Goal: Transaction & Acquisition: Download file/media

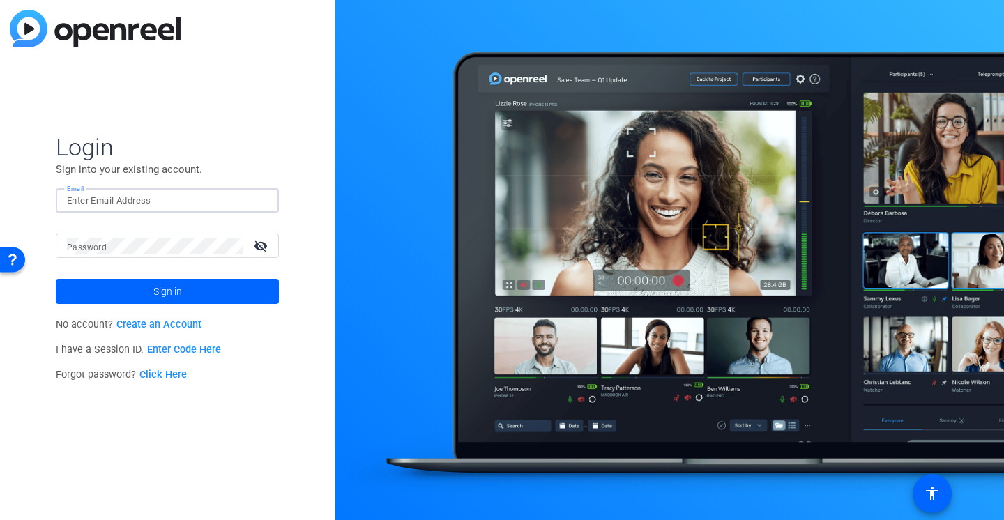
type input "[PERSON_NAME][EMAIL_ADDRESS][PERSON_NAME][DOMAIN_NAME]"
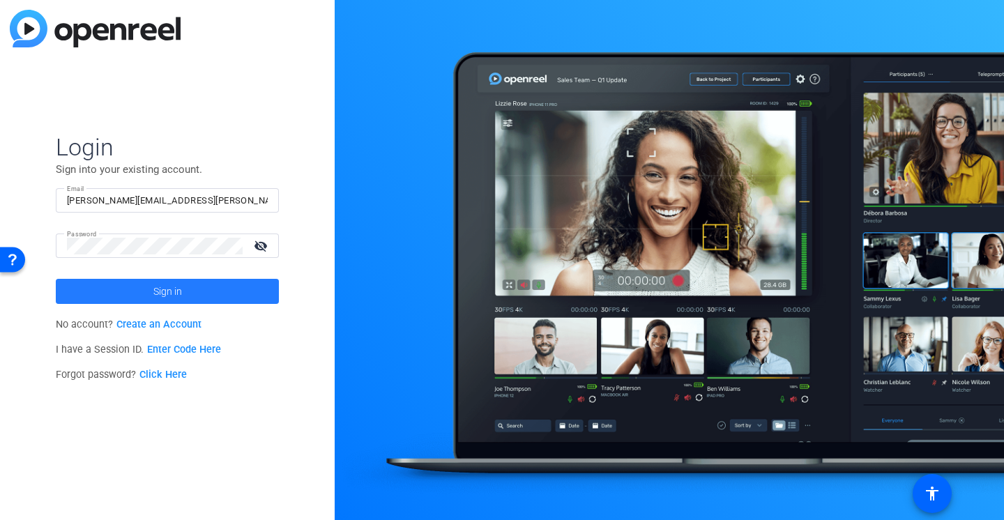
click at [160, 299] on span "Sign in" at bounding box center [167, 291] width 29 height 35
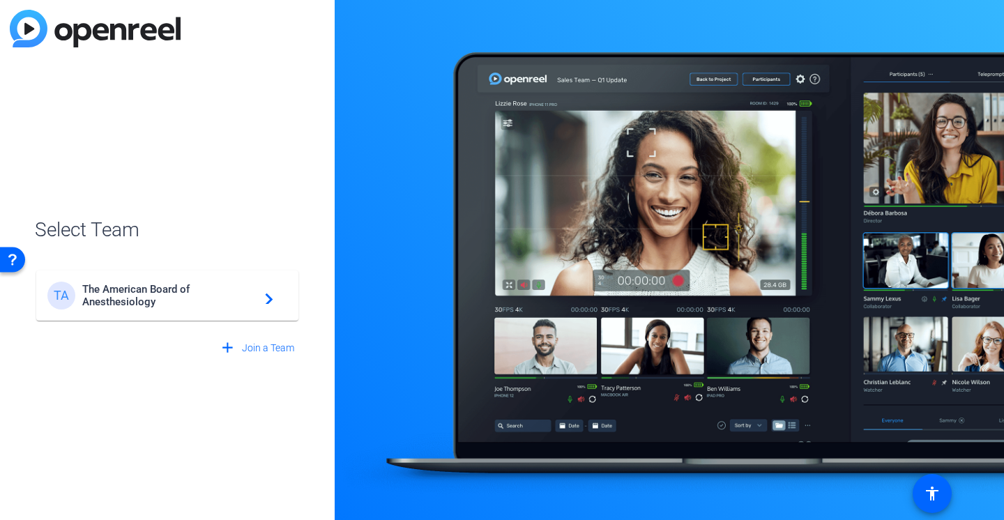
click at [158, 298] on span "The American Board of Anesthesiology" at bounding box center [169, 295] width 174 height 25
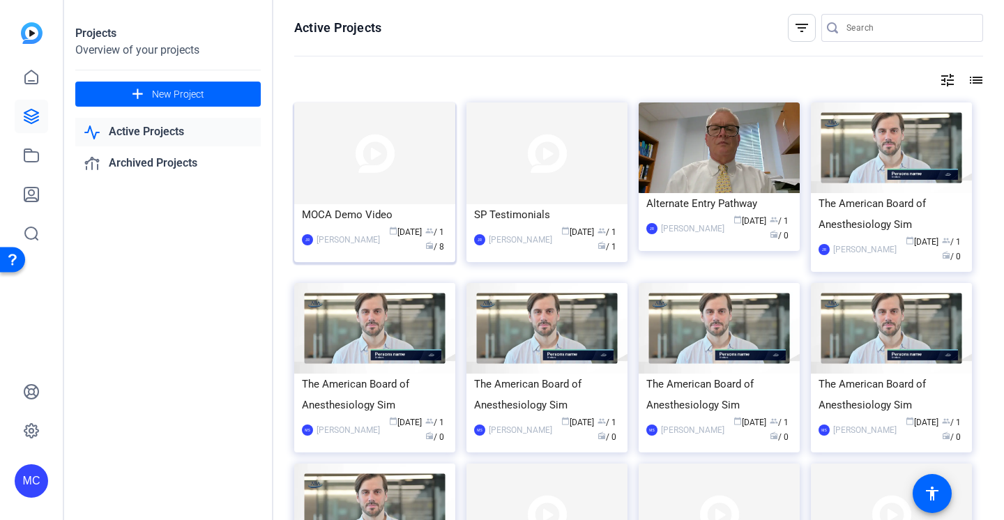
click at [366, 213] on div "MOCA Demo Video" at bounding box center [375, 214] width 146 height 21
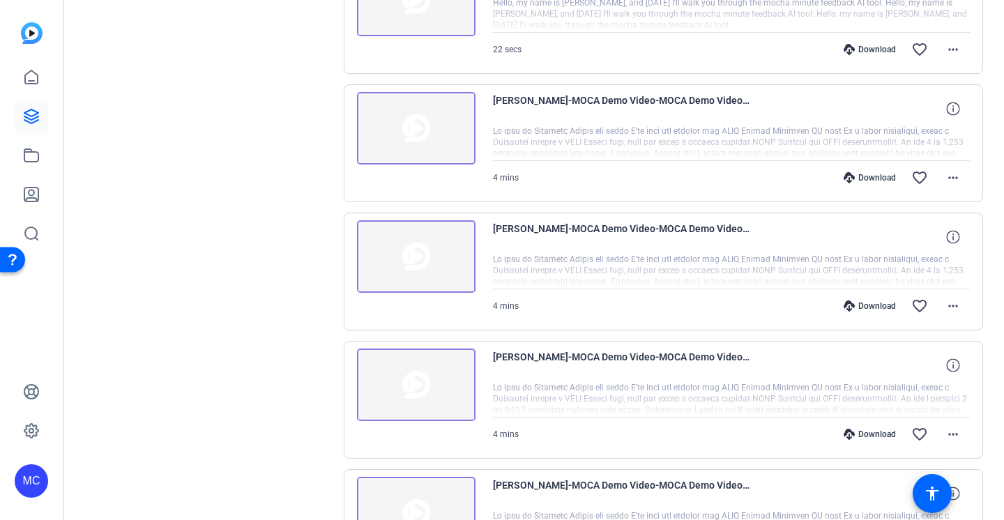
scroll to position [479, 0]
click at [875, 305] on div "Download" at bounding box center [870, 306] width 66 height 11
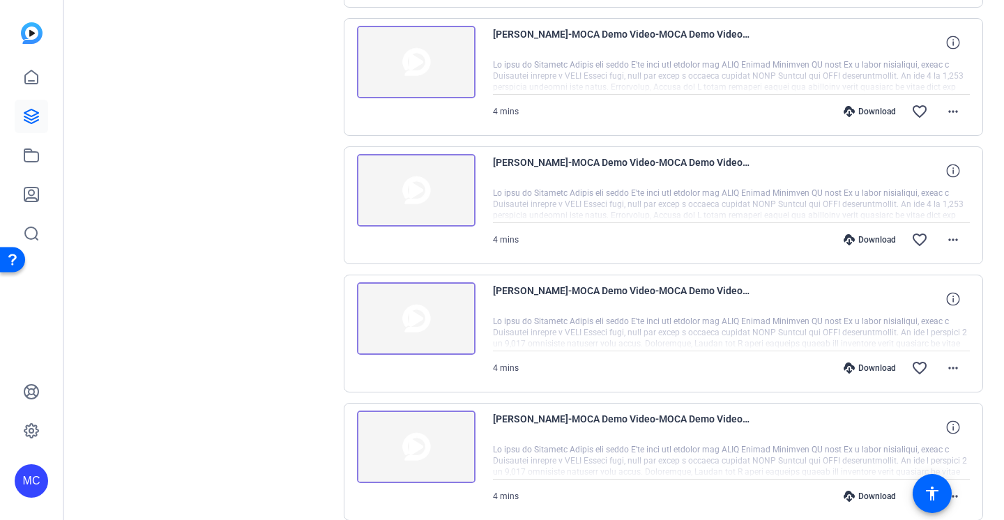
scroll to position [0, 0]
click at [951, 368] on mat-icon "more_horiz" at bounding box center [953, 368] width 17 height 17
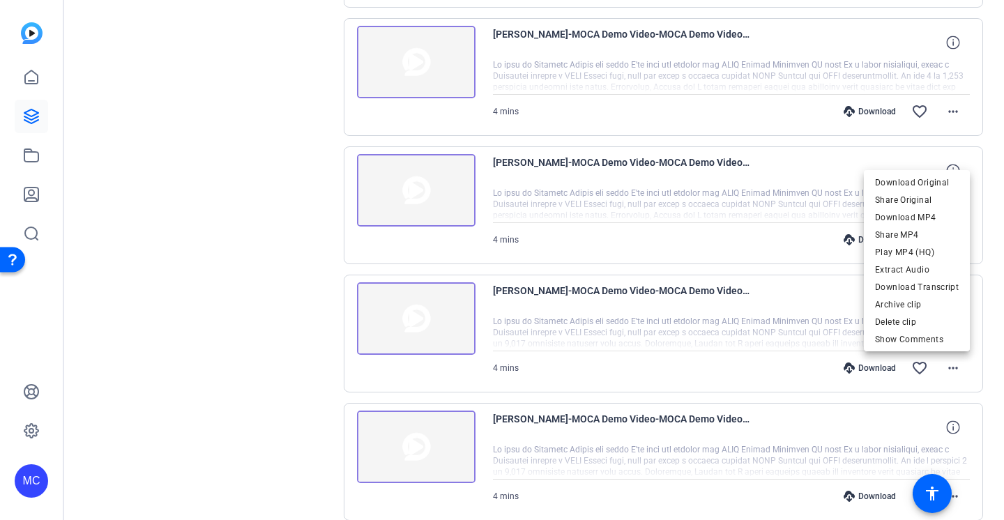
click at [883, 369] on div at bounding box center [502, 260] width 1004 height 520
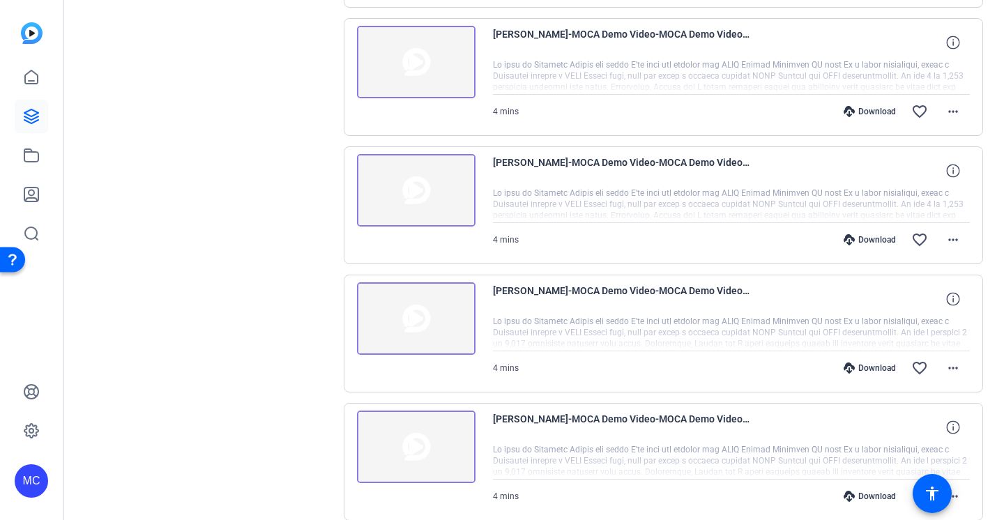
click at [879, 365] on div "Download" at bounding box center [870, 368] width 66 height 11
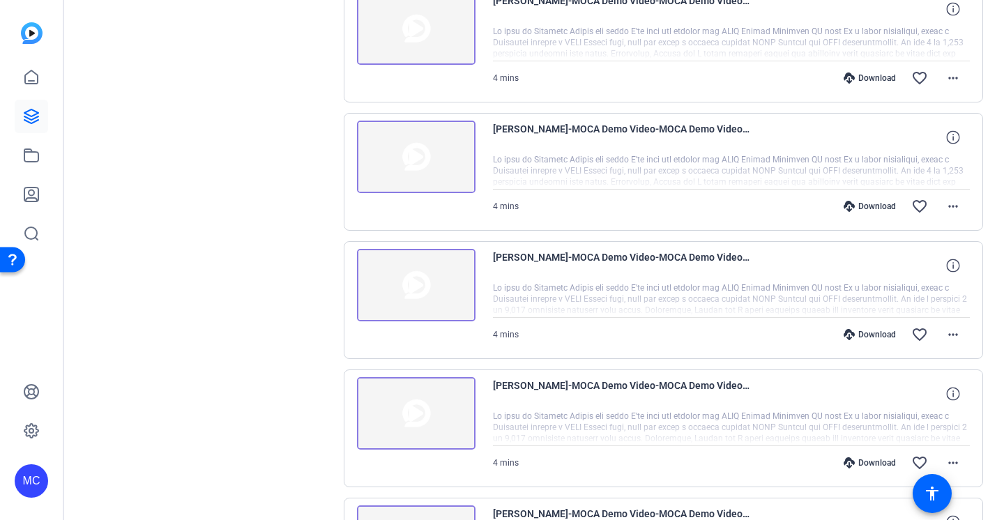
scroll to position [579, 0]
click at [865, 464] on div "Download" at bounding box center [870, 462] width 66 height 11
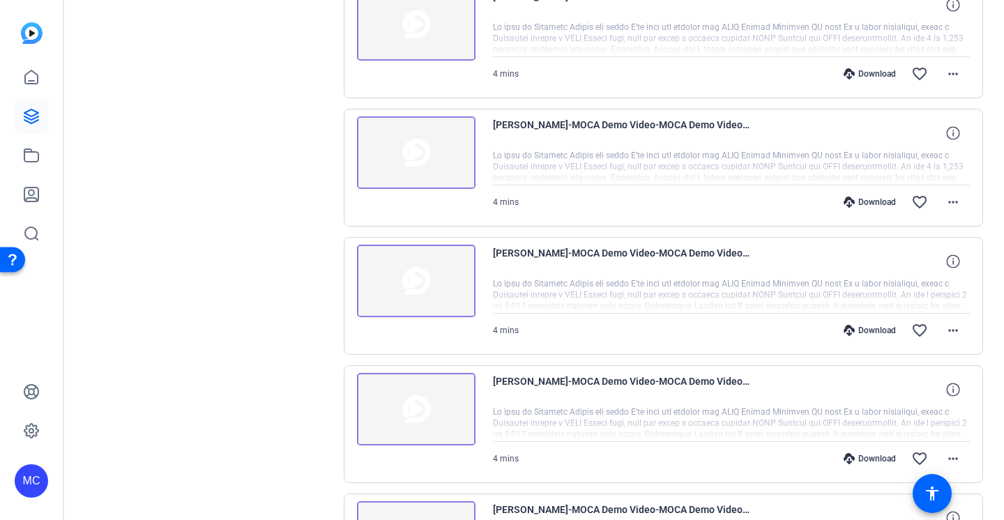
scroll to position [601, 0]
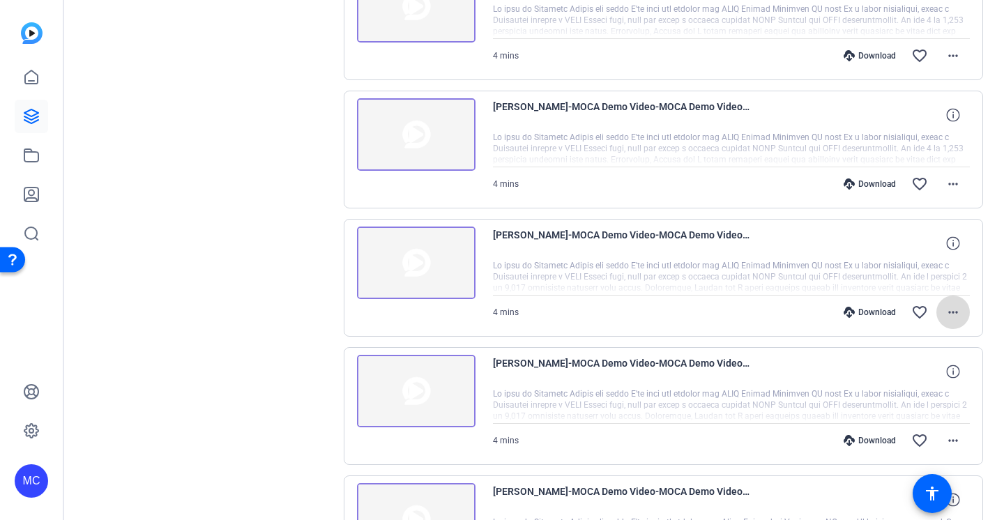
click at [957, 313] on mat-icon "more_horiz" at bounding box center [953, 312] width 17 height 17
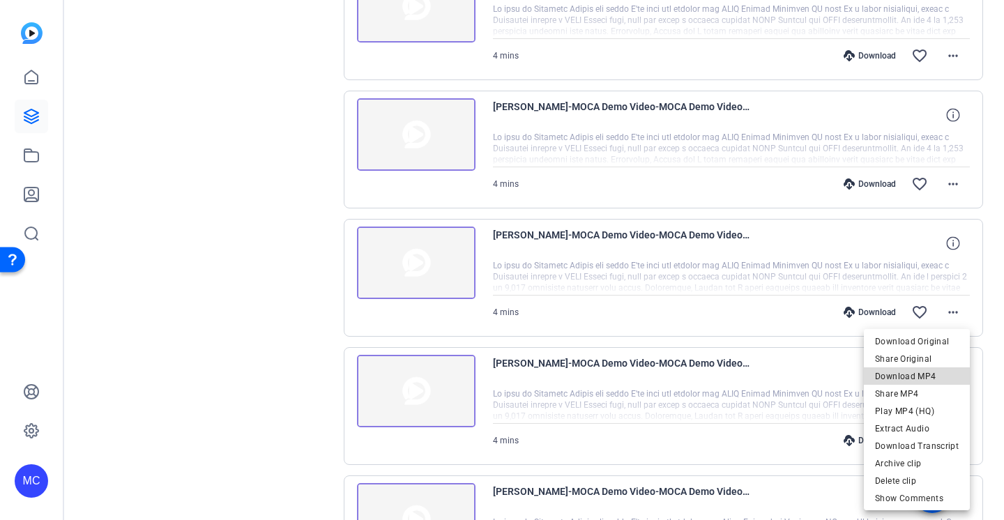
click at [919, 374] on span "Download MP4" at bounding box center [917, 376] width 84 height 17
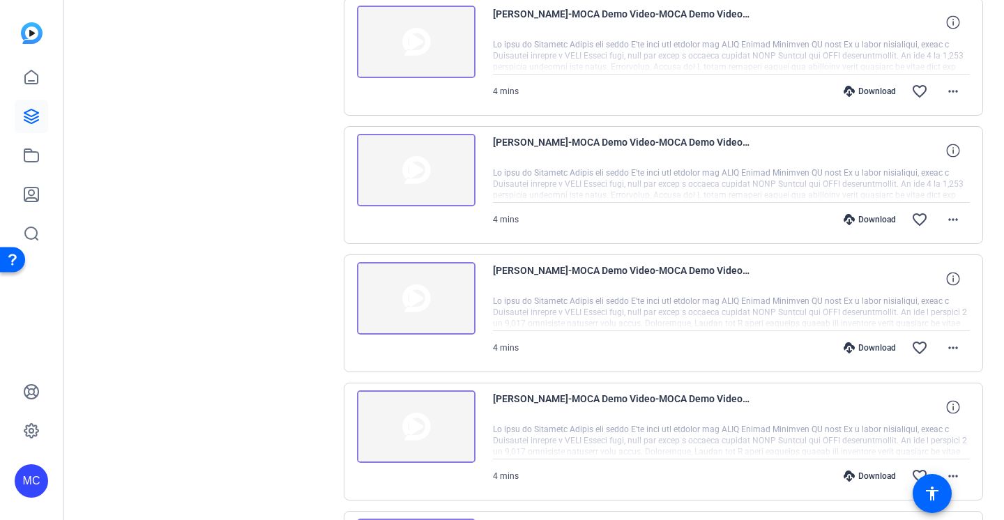
scroll to position [570, 0]
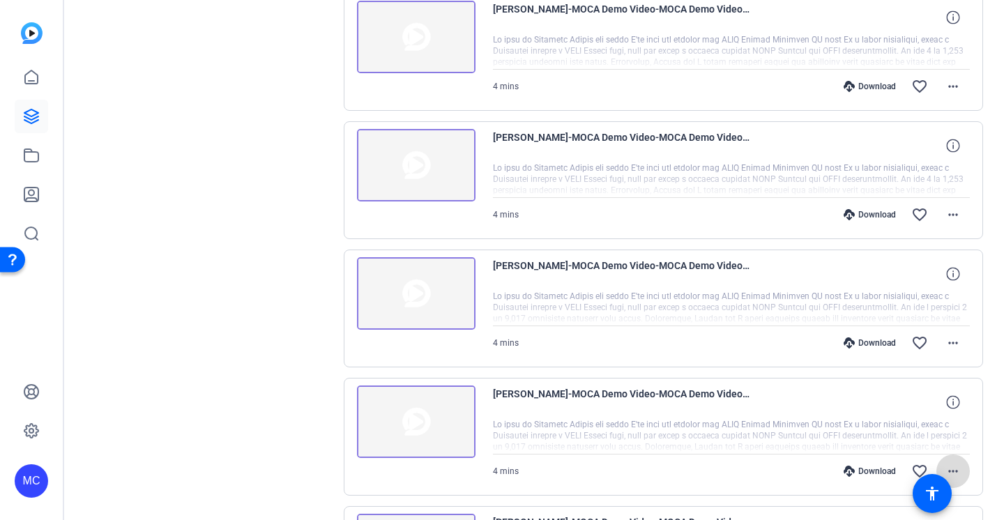
click at [957, 474] on mat-icon "more_horiz" at bounding box center [953, 471] width 17 height 17
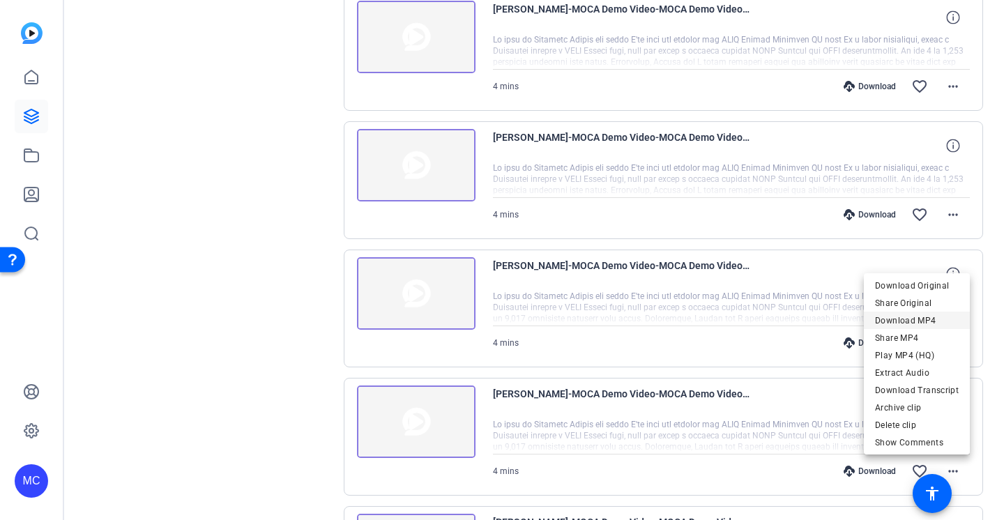
click at [911, 319] on span "Download MP4" at bounding box center [917, 320] width 84 height 17
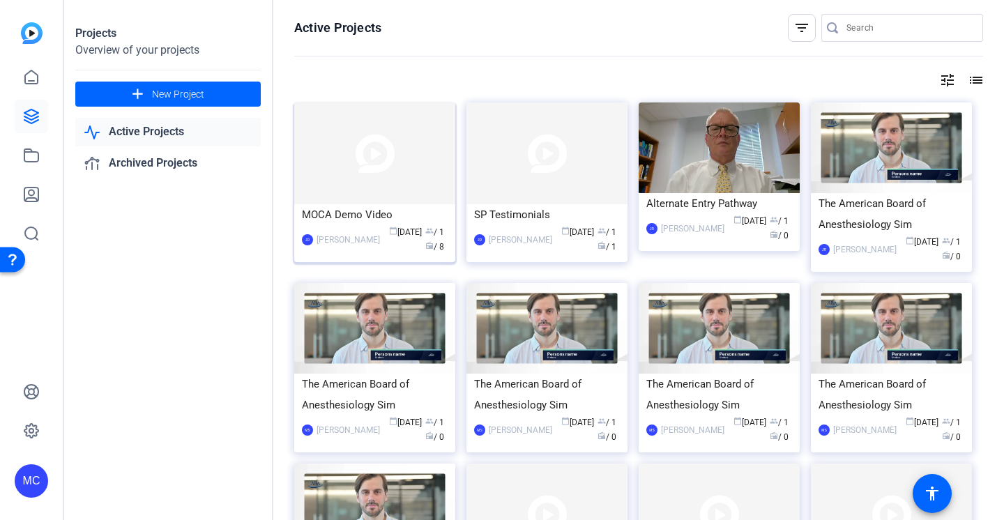
click at [368, 212] on div "MOCA Demo Video" at bounding box center [375, 214] width 146 height 21
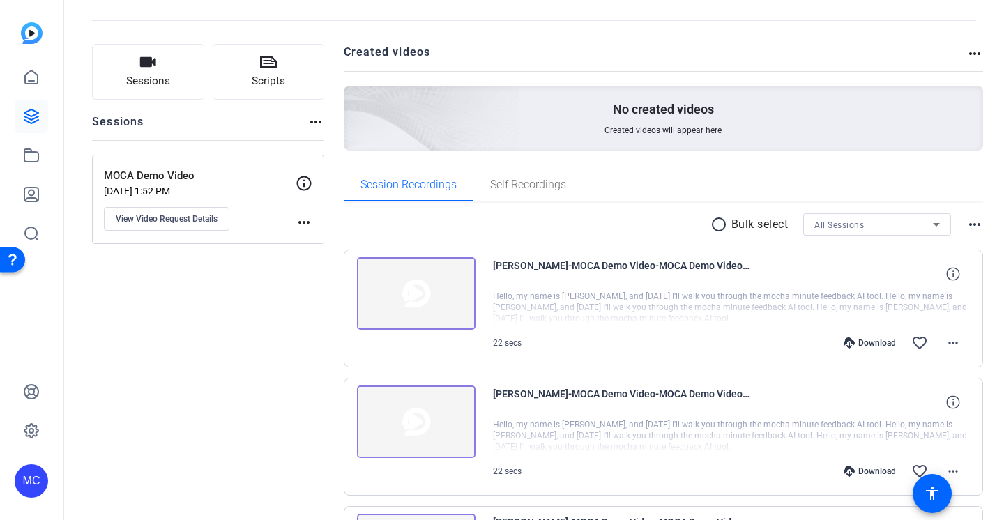
scroll to position [80, 0]
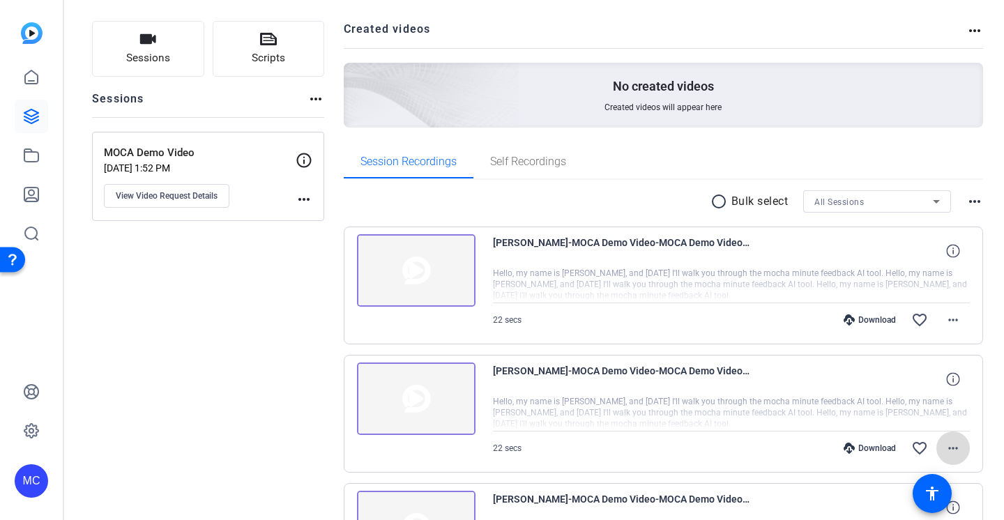
click at [953, 444] on mat-icon "more_horiz" at bounding box center [953, 448] width 17 height 17
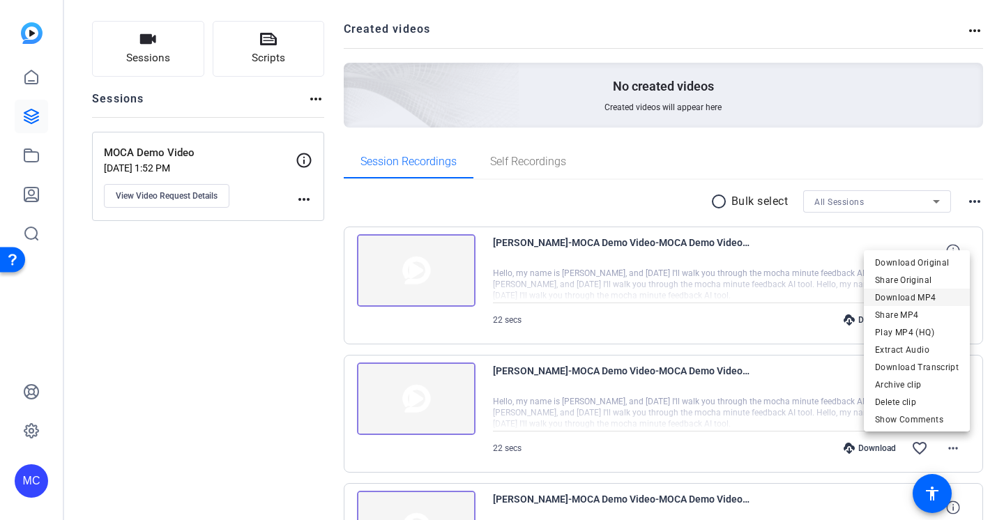
click at [919, 293] on span "Download MP4" at bounding box center [917, 297] width 84 height 17
